Goal: Task Accomplishment & Management: Use online tool/utility

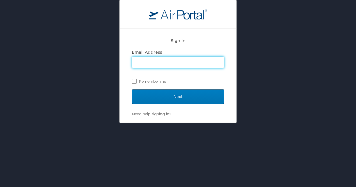
type input "madi.hilton@crumbl.com"
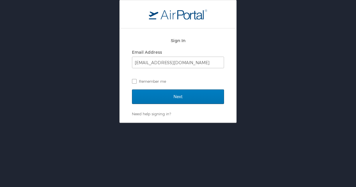
click at [178, 97] on input "Next" at bounding box center [178, 97] width 92 height 15
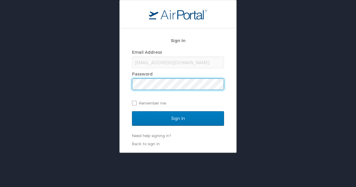
click at [178, 118] on input "Sign In" at bounding box center [178, 118] width 92 height 15
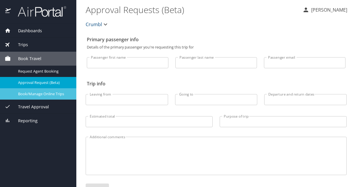
click at [51, 93] on span "Book/Manage Online Trips" at bounding box center [43, 94] width 51 height 6
click at [54, 96] on span "Book/Manage Online Trips" at bounding box center [43, 94] width 51 height 6
click at [58, 93] on span "Book/Manage Online Trips" at bounding box center [43, 94] width 51 height 6
